Goal: Find specific page/section: Find specific page/section

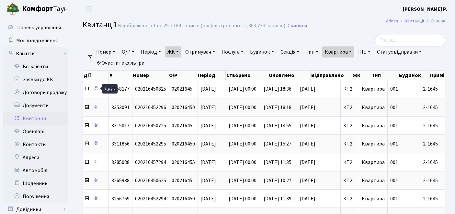
select select "25"
click at [341, 53] on link "Квартира" at bounding box center [338, 51] width 32 height 11
type input "2-1682"
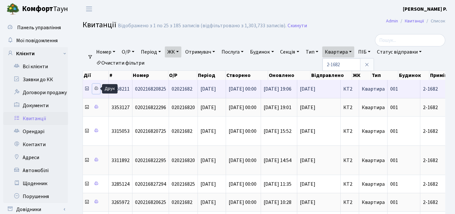
click at [94, 89] on icon at bounding box center [96, 88] width 5 height 5
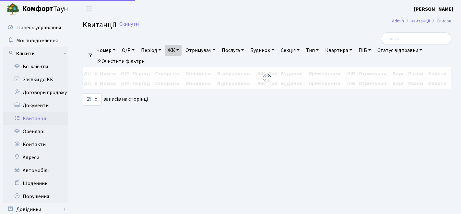
select select "25"
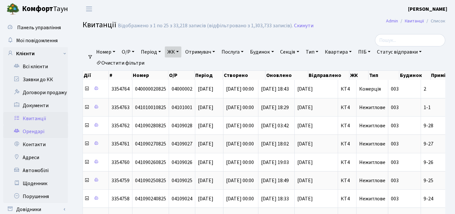
click at [37, 128] on link "Орендарі" at bounding box center [35, 131] width 65 height 13
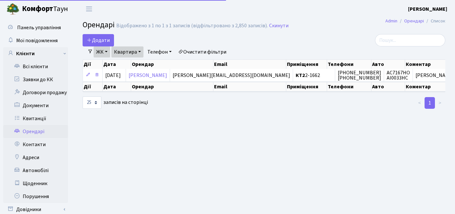
select select "25"
click at [31, 119] on link "Квитанції" at bounding box center [35, 118] width 65 height 13
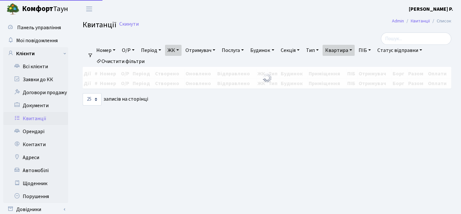
select select "25"
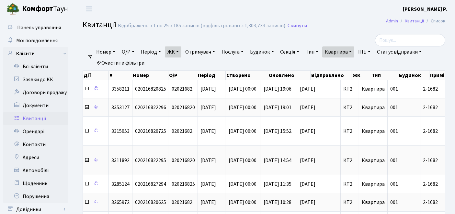
click at [343, 52] on link "Квартира" at bounding box center [338, 51] width 32 height 11
click at [348, 70] on input "2-1682" at bounding box center [342, 64] width 38 height 12
type input "2-1678"
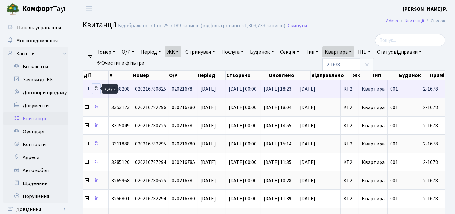
click at [97, 89] on icon at bounding box center [96, 88] width 5 height 5
